Goal: Book appointment/travel/reservation

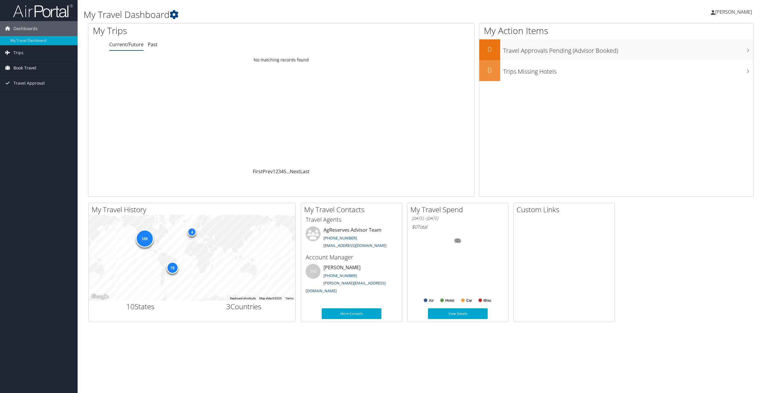
click at [21, 68] on span "Book Travel" at bounding box center [24, 68] width 23 height 15
click at [31, 98] on link "Book/Manage Online Trips" at bounding box center [39, 97] width 78 height 9
